Goal: Task Accomplishment & Management: Use online tool/utility

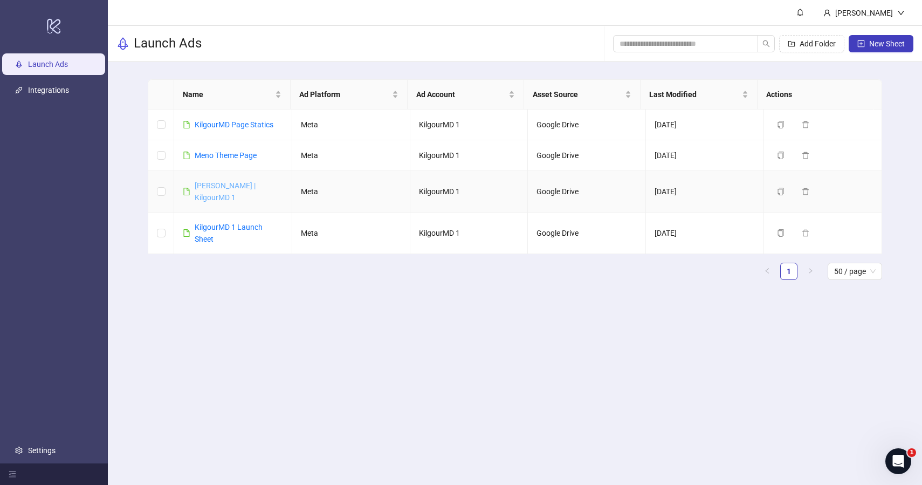
click at [217, 188] on link "[PERSON_NAME] | KilgourMD 1" at bounding box center [225, 191] width 61 height 20
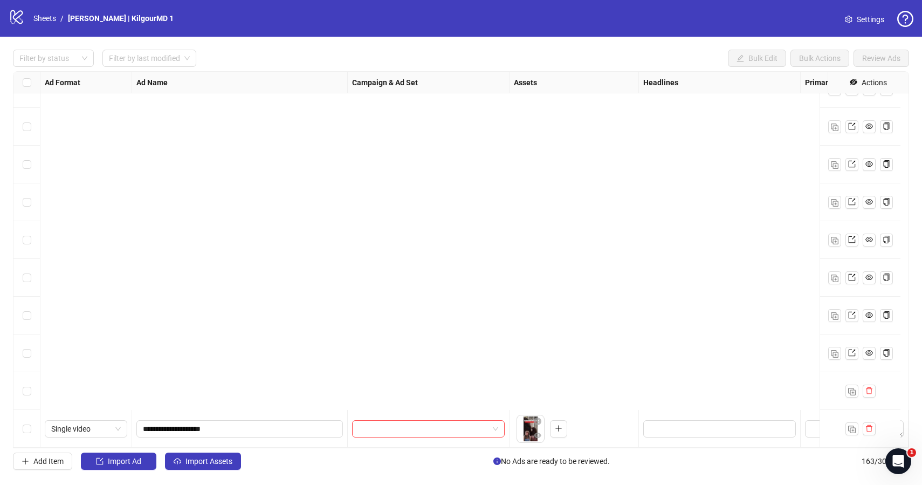
scroll to position [5808, 0]
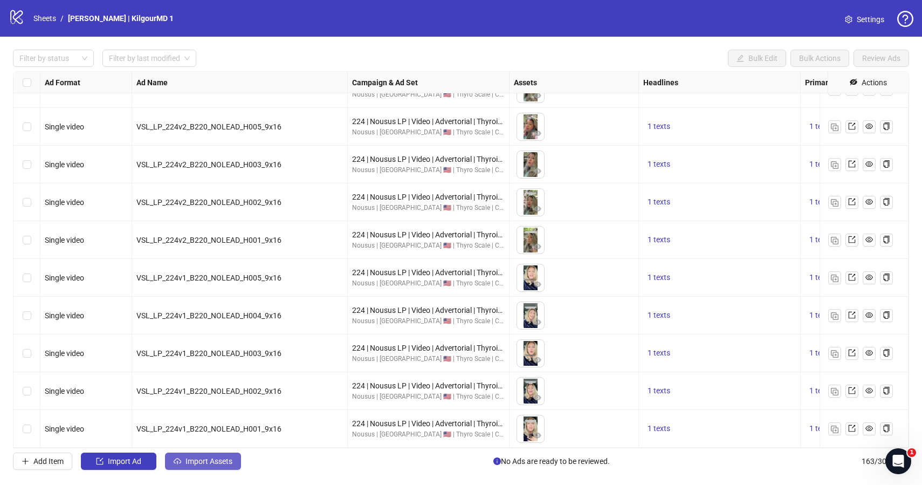
click at [187, 463] on span "Import Assets" at bounding box center [209, 461] width 47 height 9
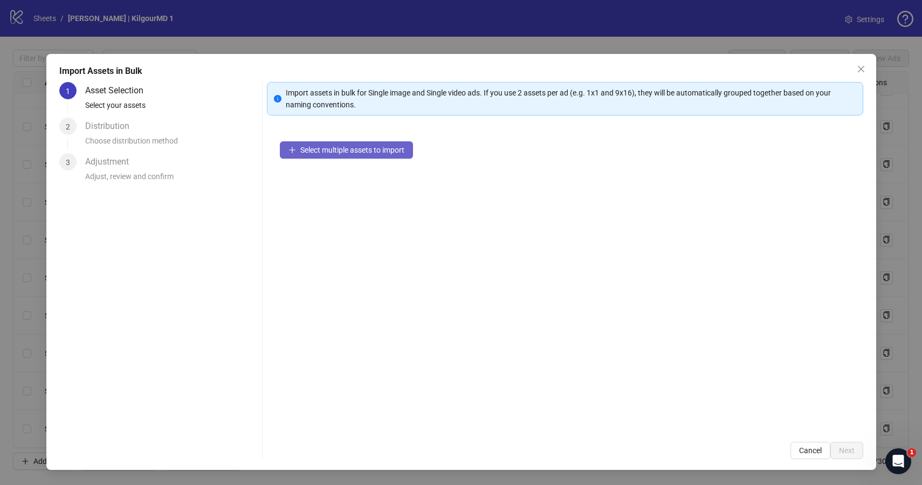
click at [339, 147] on span "Select multiple assets to import" at bounding box center [352, 150] width 104 height 9
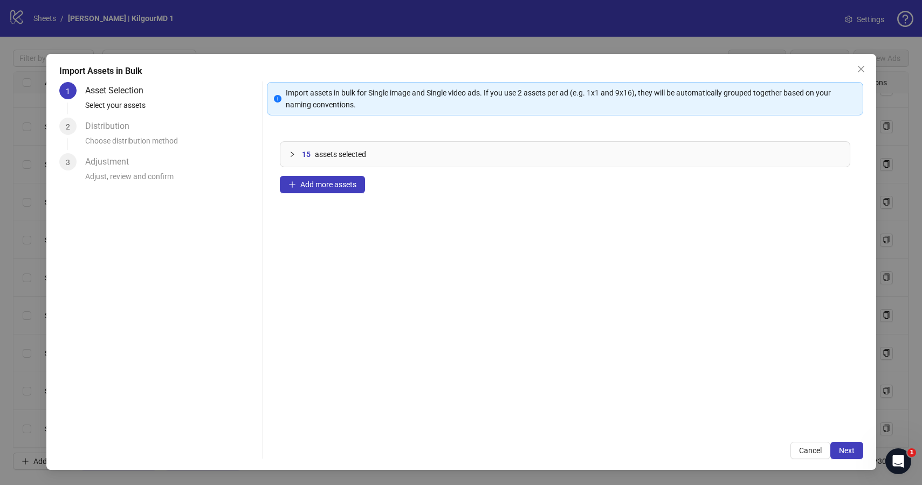
click at [848, 434] on div "Import assets in bulk for Single image and Single video ads. If you use 2 asset…" at bounding box center [565, 270] width 597 height 377
click at [848, 449] on span "Next" at bounding box center [847, 450] width 16 height 9
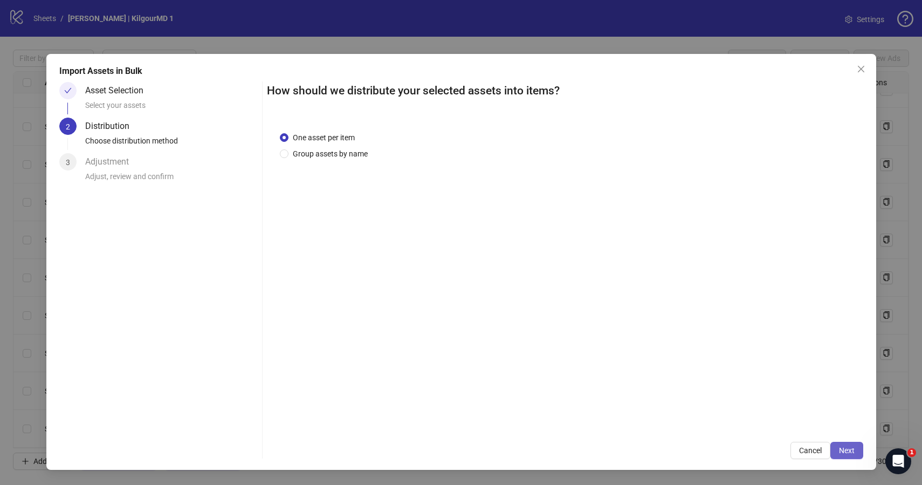
click at [855, 450] on button "Next" at bounding box center [847, 450] width 33 height 17
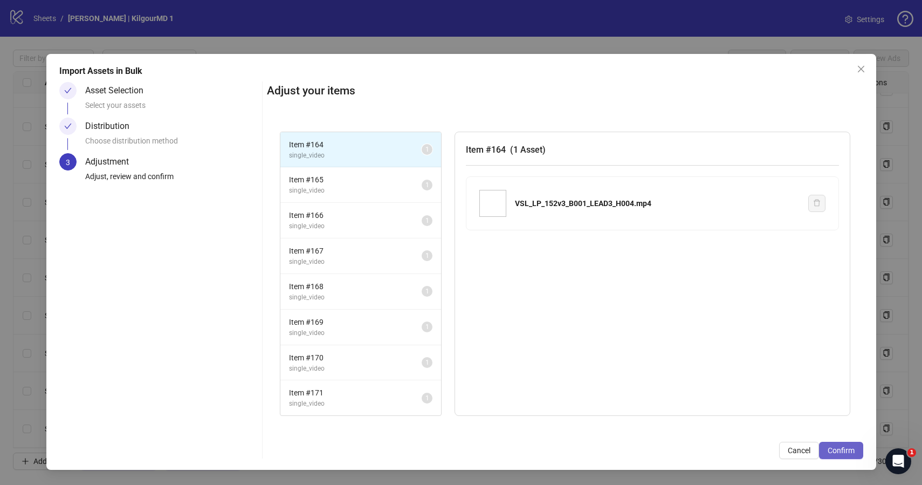
click at [846, 457] on button "Confirm" at bounding box center [841, 450] width 44 height 17
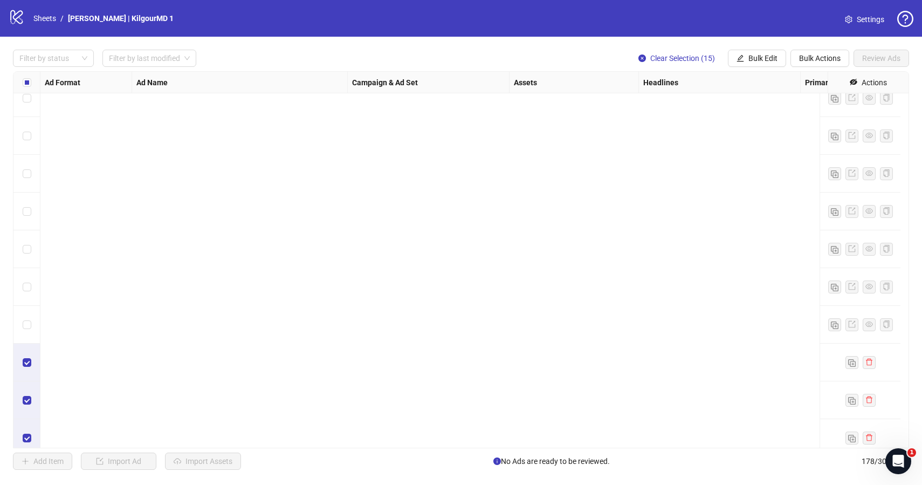
scroll to position [6374, 0]
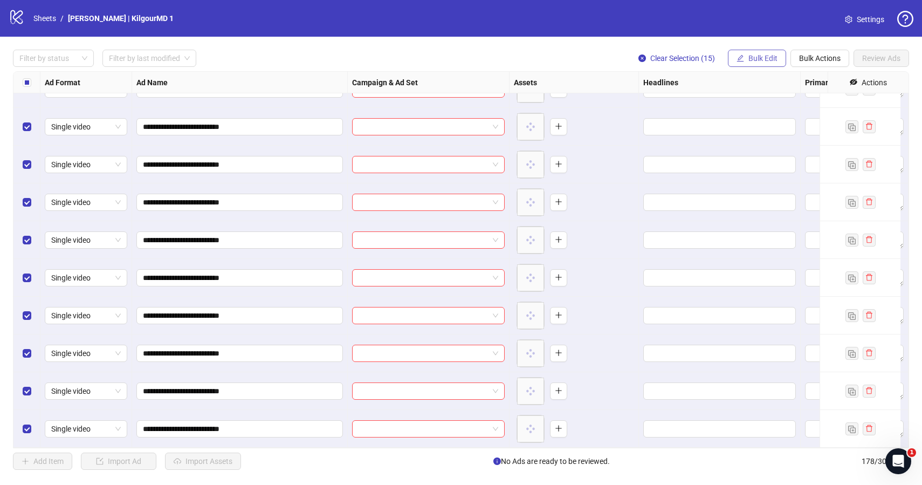
click at [745, 56] on button "Bulk Edit" at bounding box center [757, 58] width 58 height 17
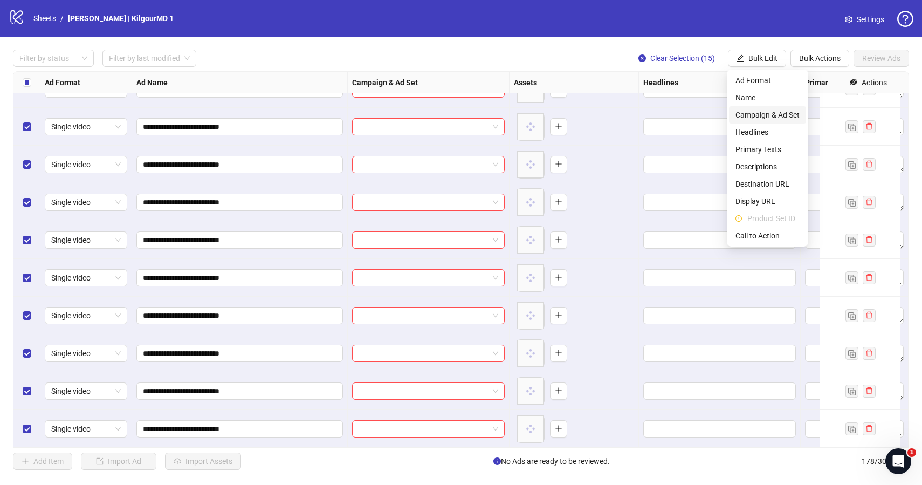
click at [751, 115] on span "Campaign & Ad Set" at bounding box center [768, 115] width 64 height 12
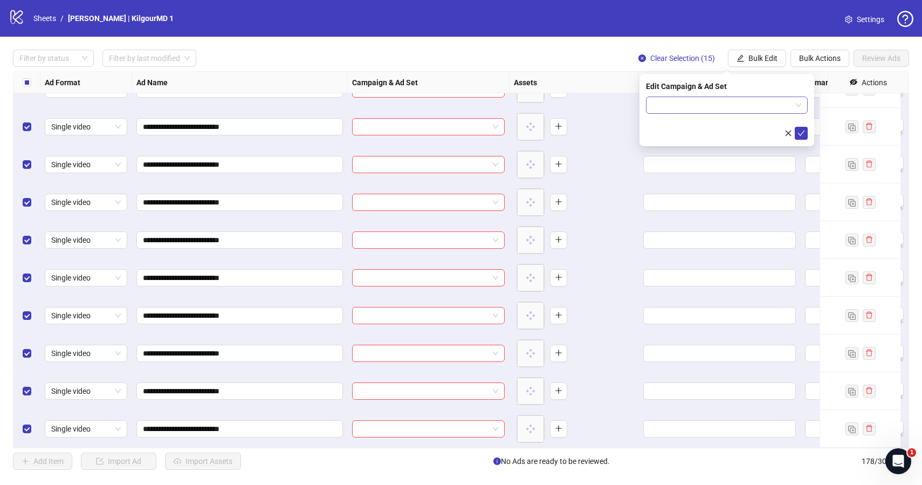
click at [734, 102] on input "search" at bounding box center [722, 105] width 139 height 16
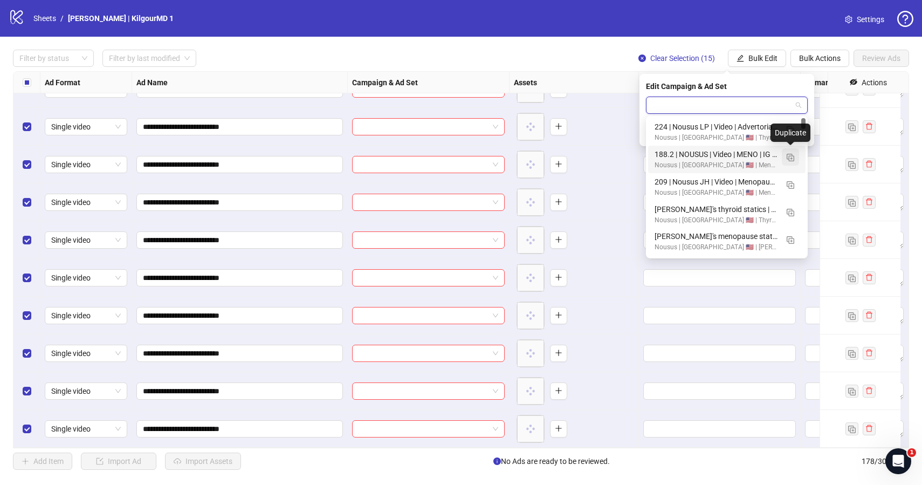
click at [787, 159] on img "button" at bounding box center [791, 158] width 8 height 8
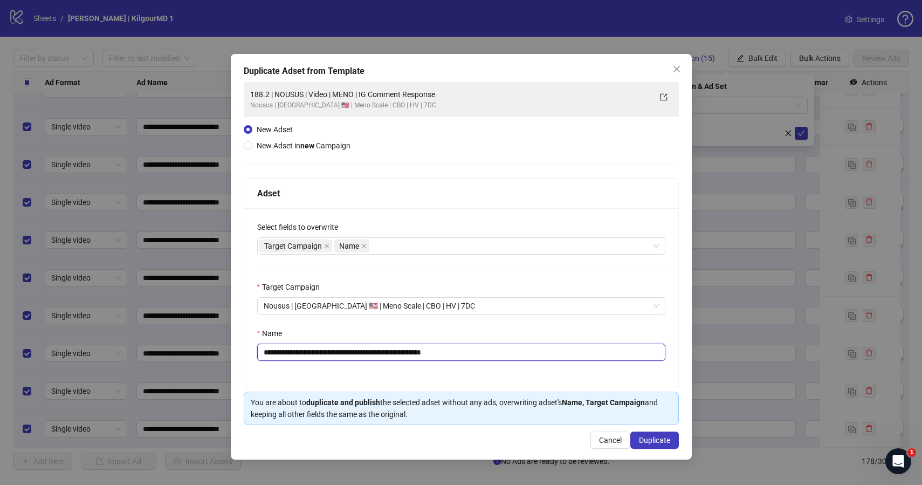
click at [371, 359] on input "**********" at bounding box center [461, 352] width 408 height 17
paste input "text"
type input "**********"
click at [652, 433] on button "Duplicate" at bounding box center [655, 440] width 49 height 17
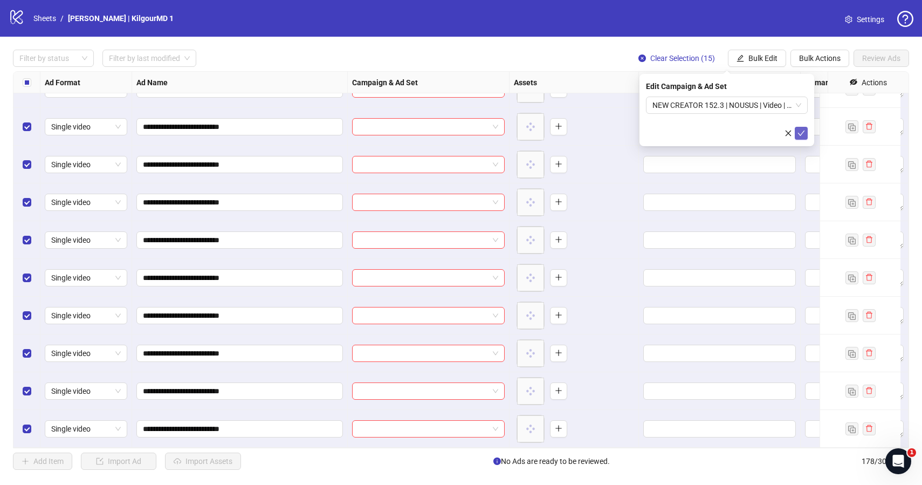
click at [801, 134] on icon "check" at bounding box center [801, 133] width 7 height 5
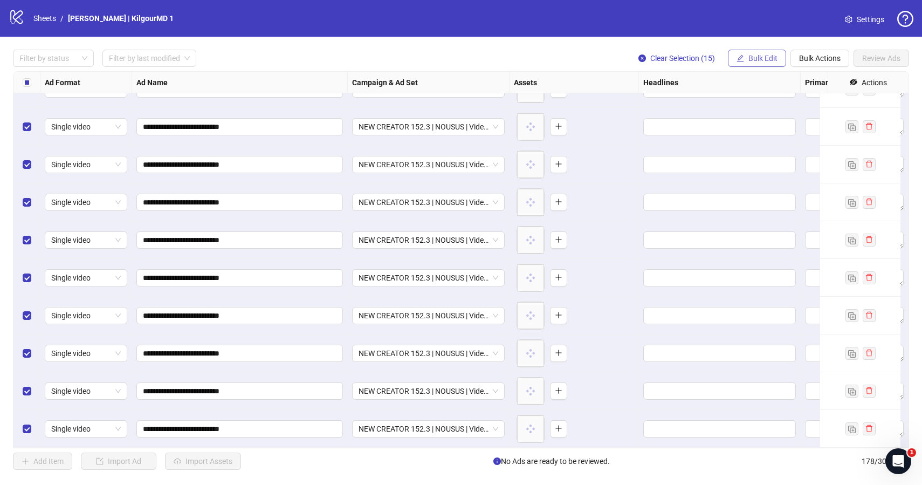
click at [755, 58] on span "Bulk Edit" at bounding box center [763, 58] width 29 height 9
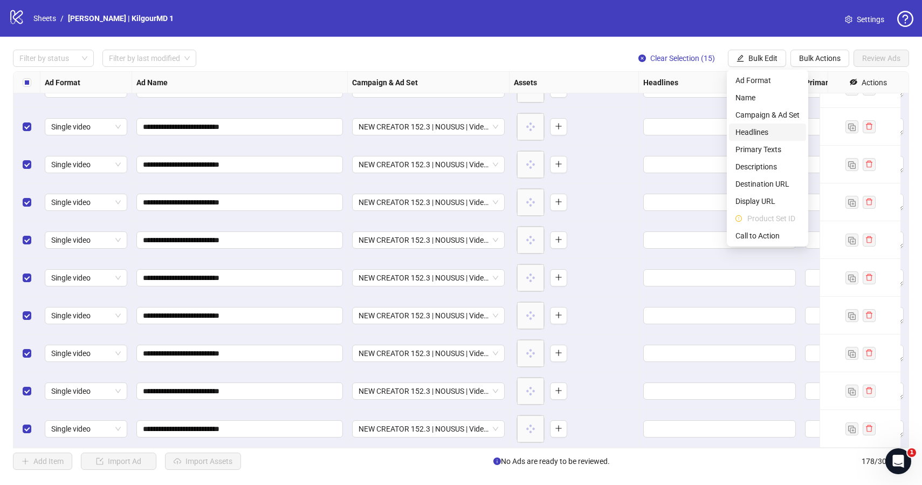
click at [750, 127] on span "Headlines" at bounding box center [768, 132] width 64 height 12
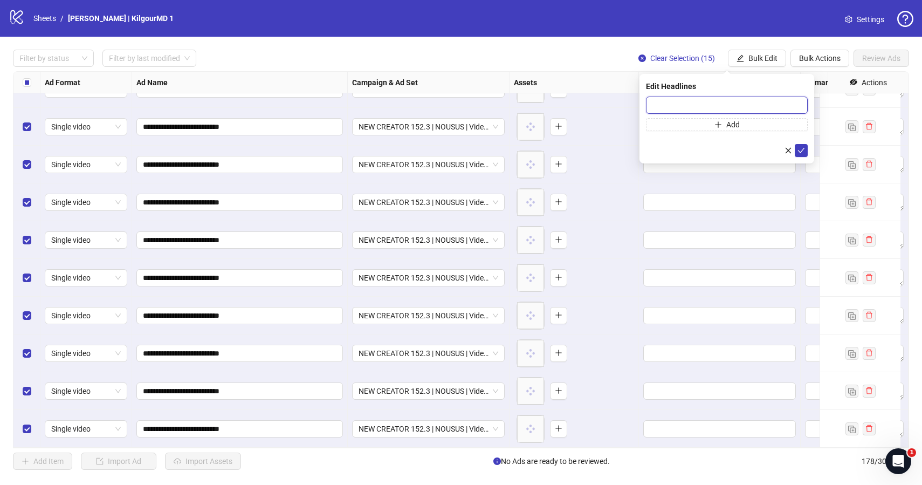
click at [662, 106] on input "text" at bounding box center [727, 105] width 162 height 17
paste input "**********"
type input "**********"
click at [798, 152] on icon "check" at bounding box center [802, 151] width 8 height 8
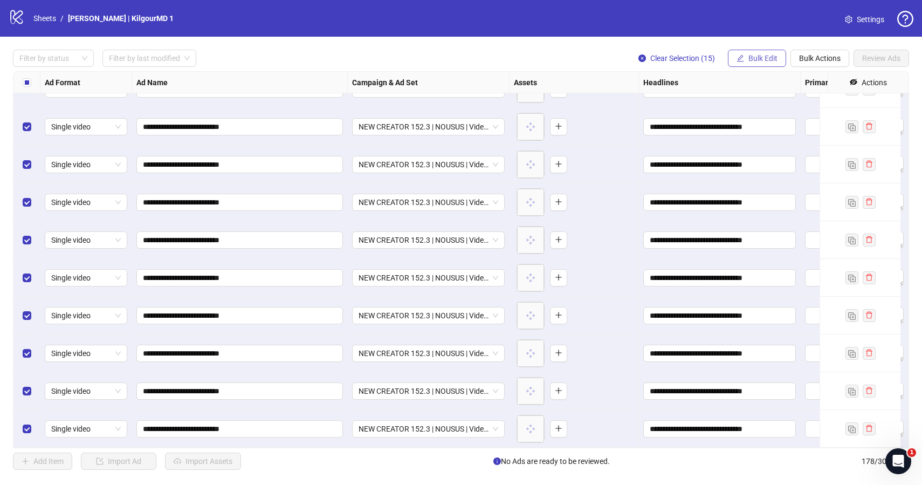
click at [765, 62] on span "Bulk Edit" at bounding box center [763, 58] width 29 height 9
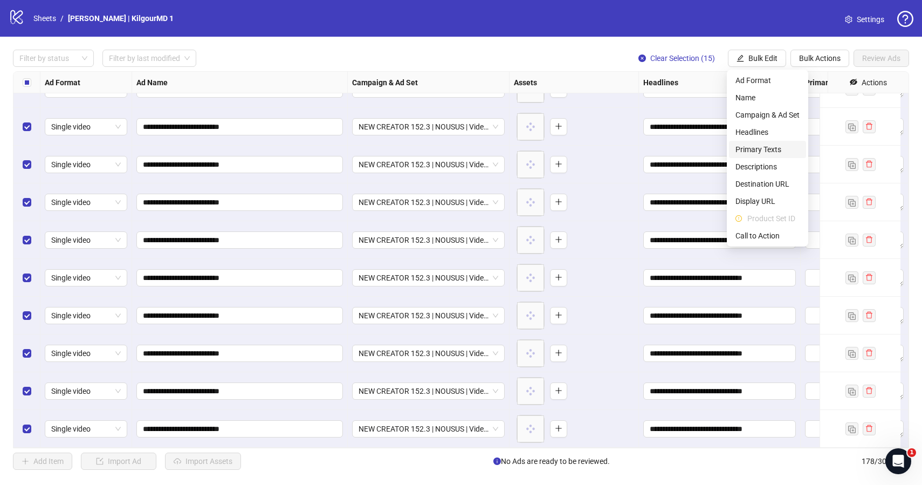
click at [744, 150] on span "Primary Texts" at bounding box center [768, 149] width 64 height 12
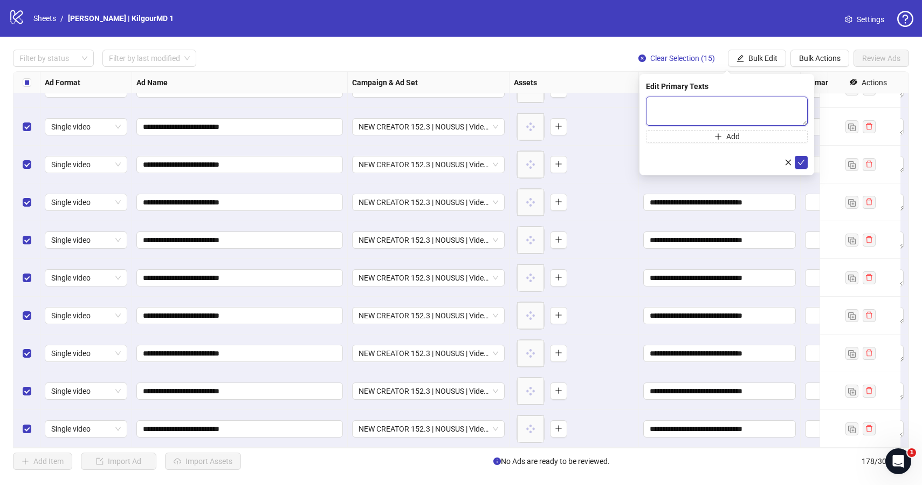
click at [667, 113] on textarea at bounding box center [727, 111] width 162 height 29
paste textarea "**********"
type textarea "**********"
click at [800, 161] on icon "check" at bounding box center [802, 163] width 8 height 8
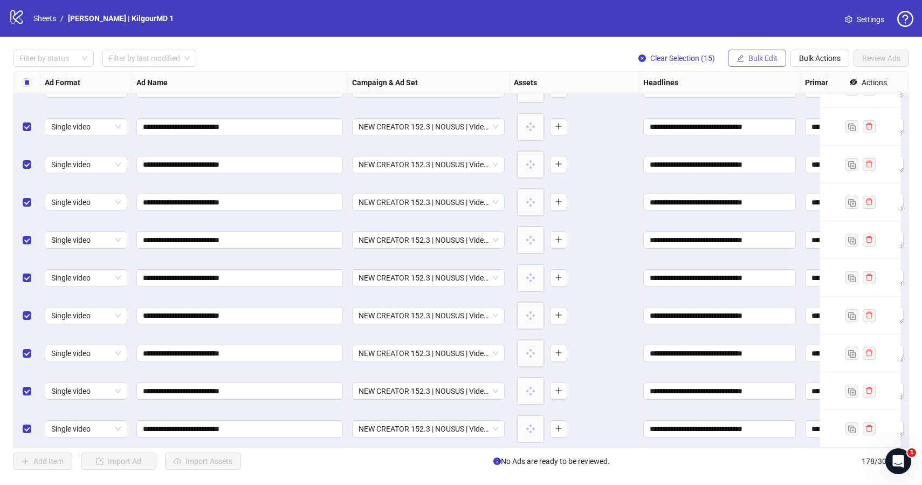
click at [765, 60] on span "Bulk Edit" at bounding box center [763, 58] width 29 height 9
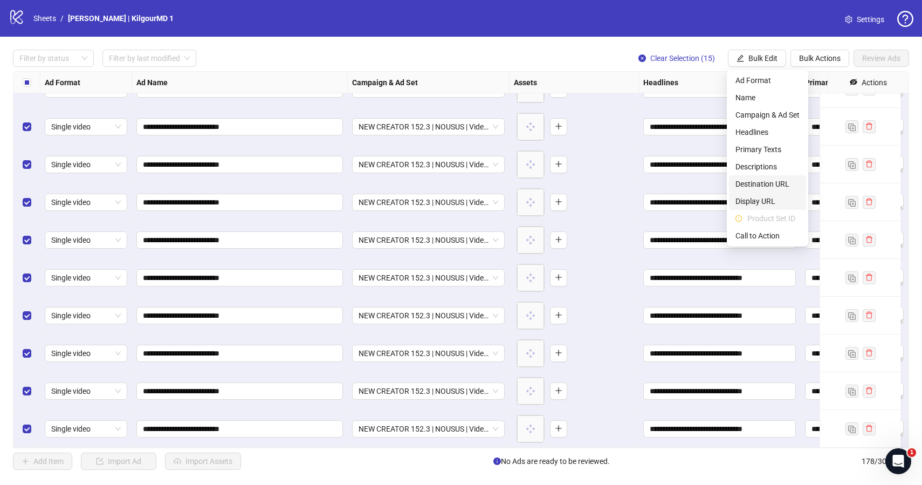
click at [758, 185] on span "Destination URL" at bounding box center [768, 184] width 64 height 12
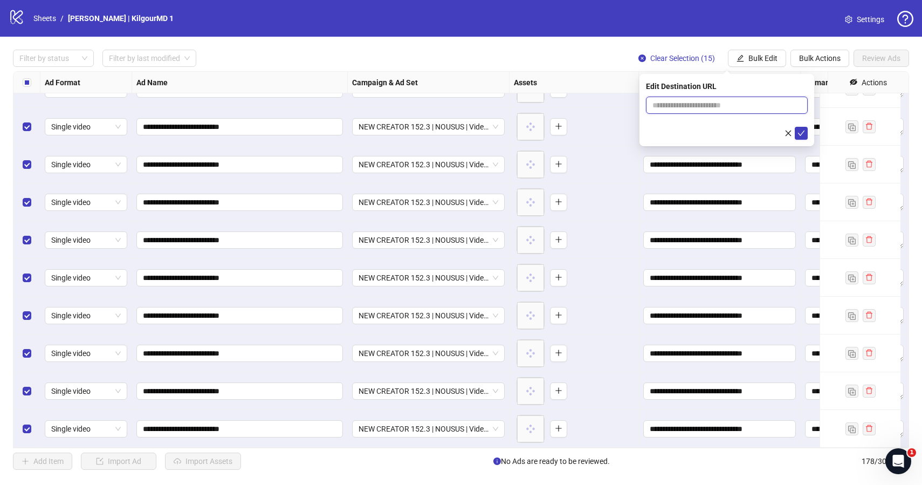
click at [694, 107] on input "text" at bounding box center [723, 105] width 140 height 12
paste input "**********"
type input "**********"
click at [800, 135] on icon "check" at bounding box center [802, 133] width 8 height 8
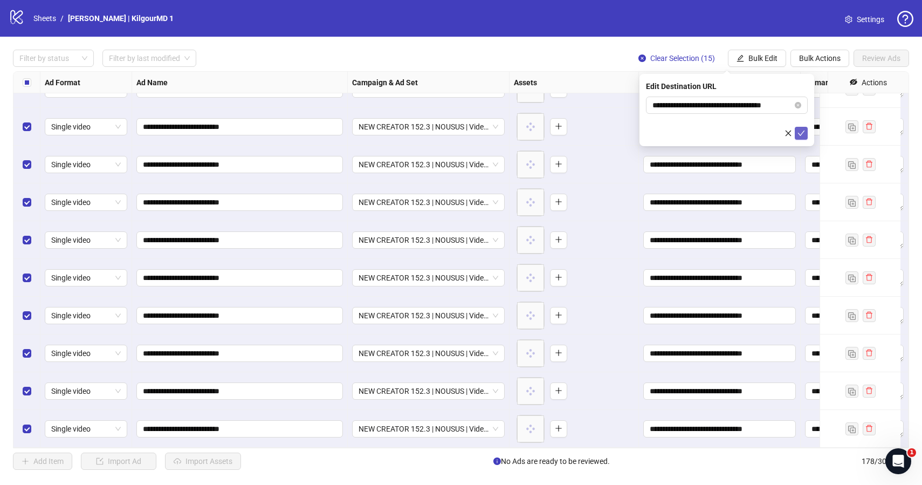
scroll to position [0, 0]
click at [756, 61] on span "Bulk Edit" at bounding box center [763, 58] width 29 height 9
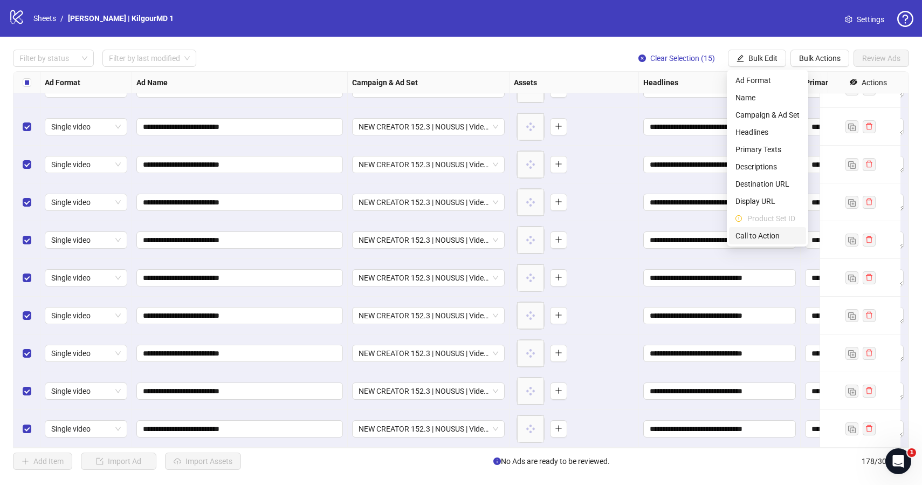
click at [744, 241] on span "Call to Action" at bounding box center [768, 236] width 64 height 12
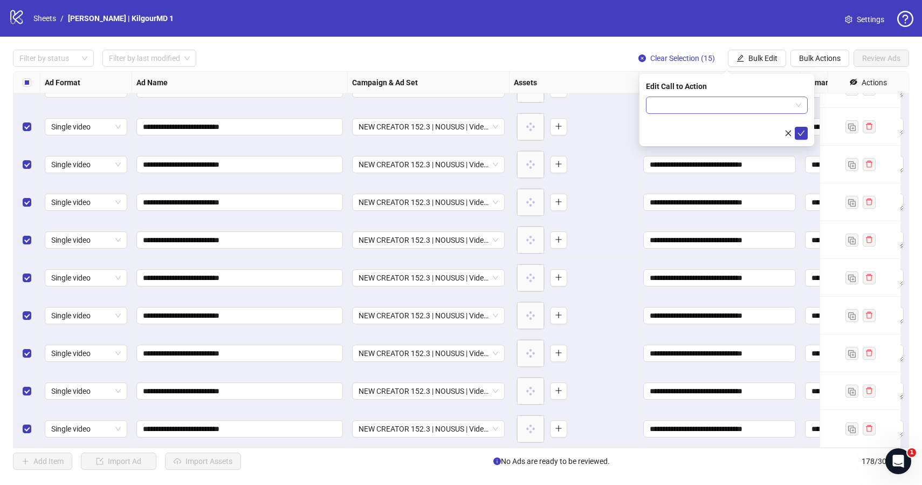
click at [704, 101] on input "search" at bounding box center [722, 105] width 139 height 16
type input "***"
click at [682, 129] on div "Learn more" at bounding box center [727, 127] width 145 height 12
click at [799, 134] on icon "check" at bounding box center [802, 133] width 8 height 8
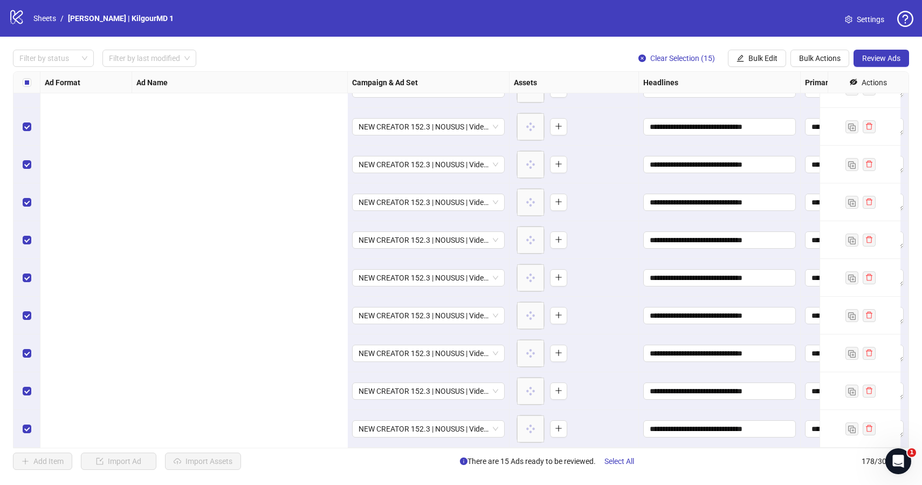
scroll to position [6374, 903]
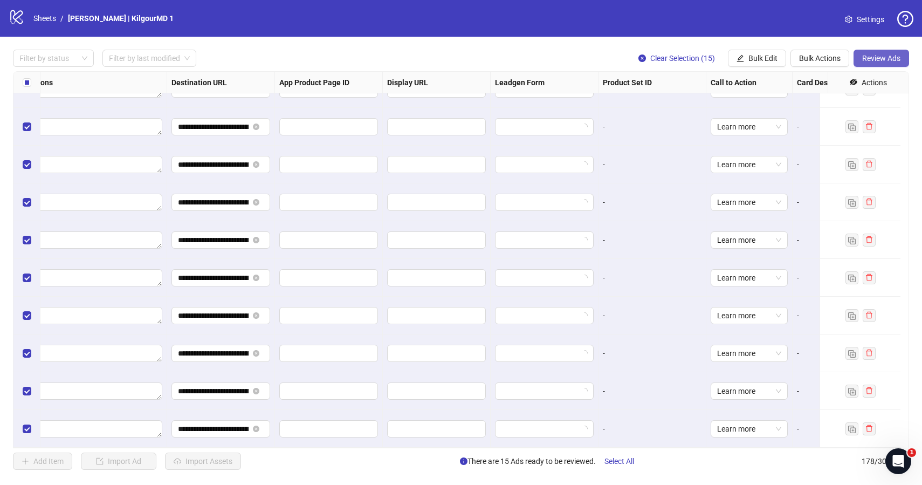
click at [892, 54] on span "Review Ads" at bounding box center [881, 58] width 38 height 9
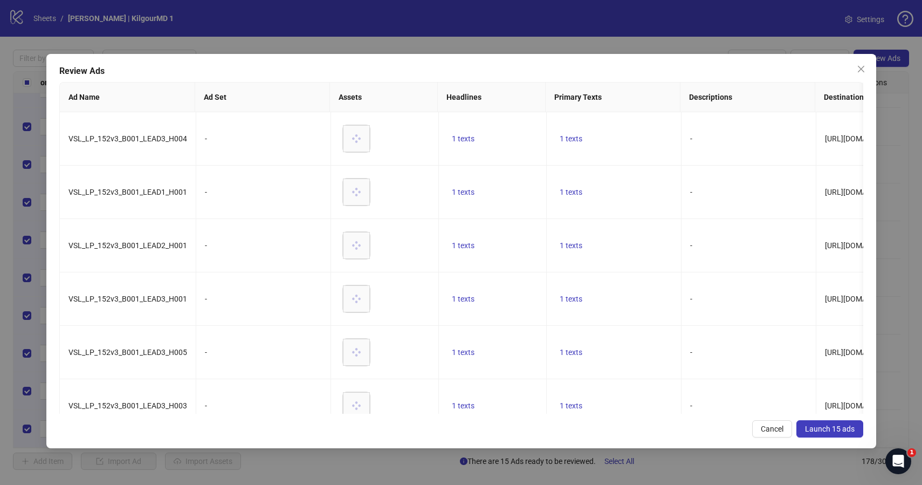
click at [813, 427] on span "Launch 15 ads" at bounding box center [830, 428] width 50 height 9
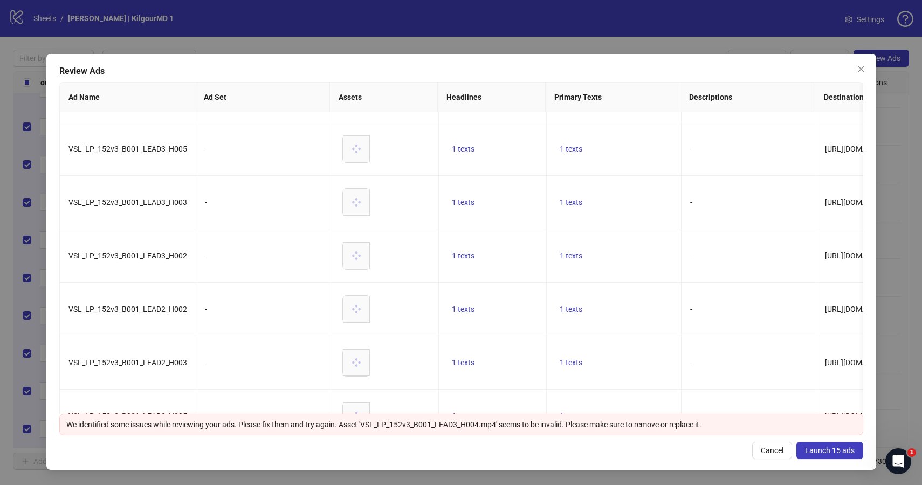
scroll to position [508, 0]
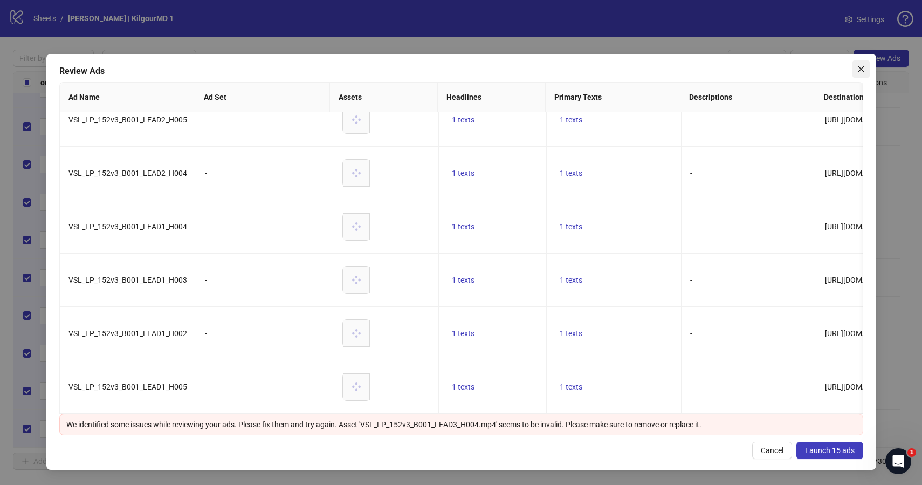
click at [863, 63] on button "Close" at bounding box center [861, 68] width 17 height 17
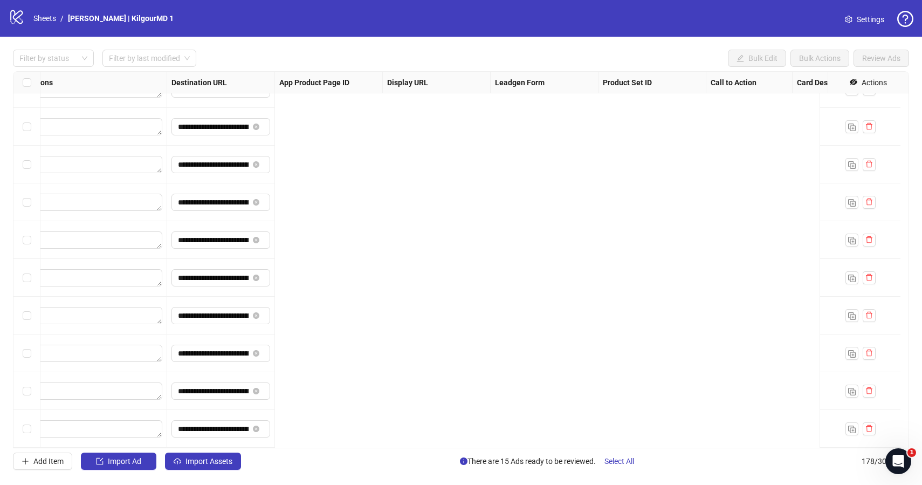
scroll to position [6374, 0]
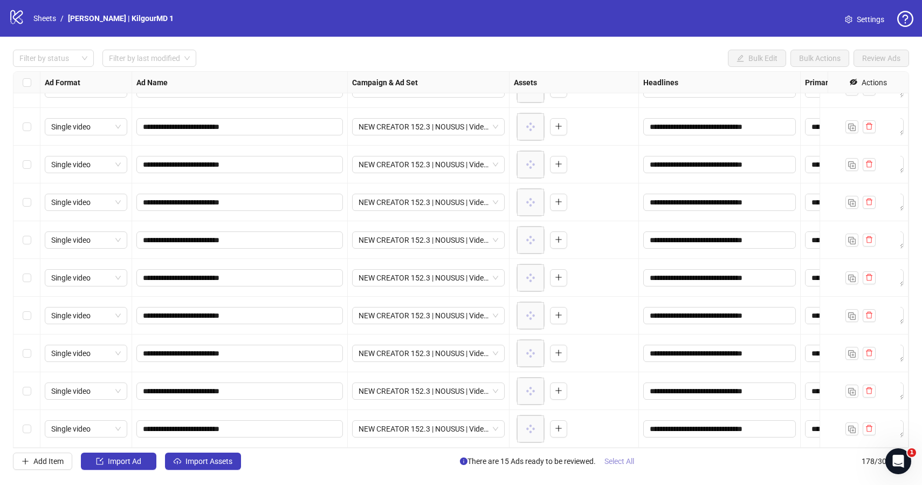
click at [617, 460] on span "Select All" at bounding box center [620, 461] width 30 height 9
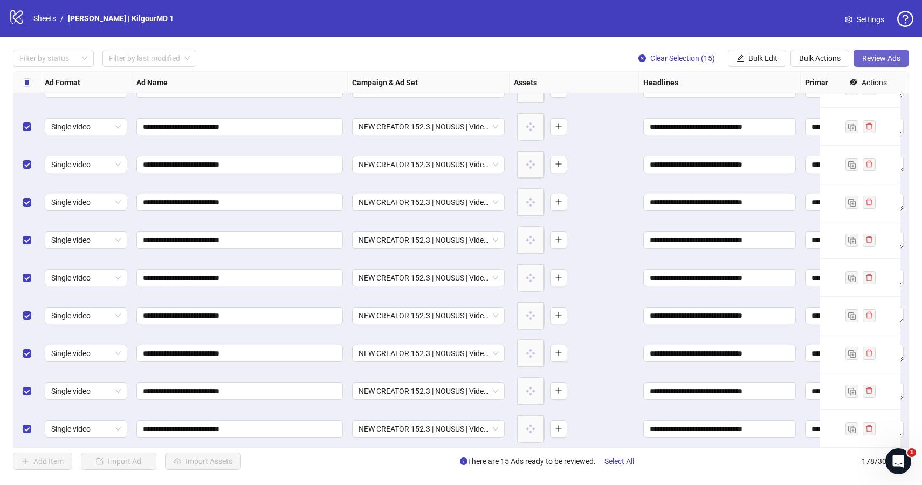
click at [897, 59] on span "Review Ads" at bounding box center [881, 58] width 38 height 9
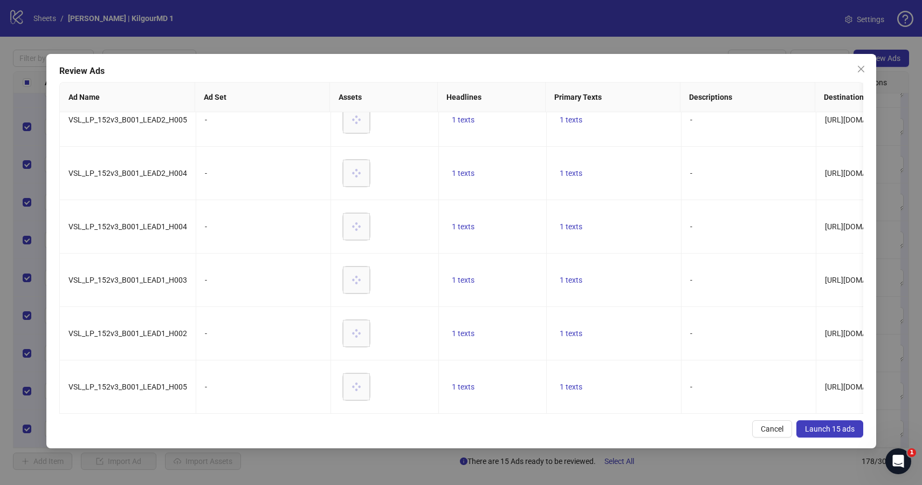
click at [832, 424] on span "Launch 15 ads" at bounding box center [830, 428] width 50 height 9
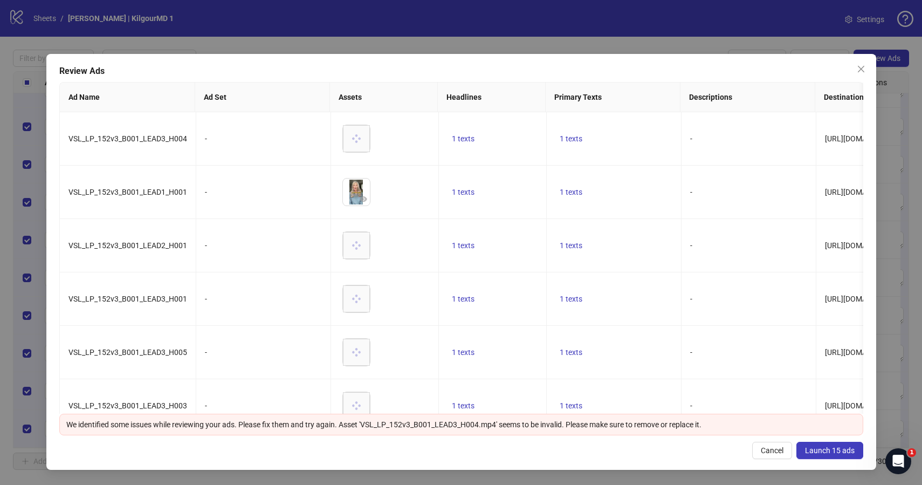
drag, startPoint x: 862, startPoint y: 77, endPoint x: 856, endPoint y: 85, distance: 10.0
click at [862, 77] on button "Close" at bounding box center [861, 68] width 17 height 17
